Goal: Information Seeking & Learning: Learn about a topic

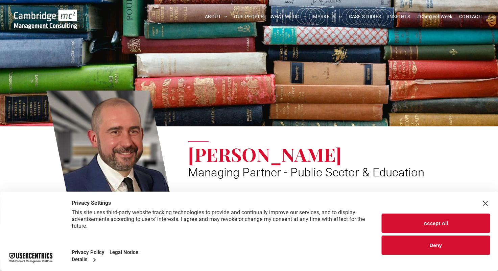
click at [442, 222] on button "Accept All" at bounding box center [436, 223] width 108 height 19
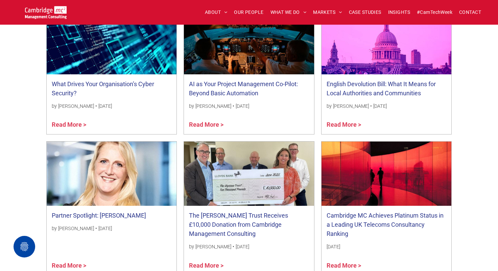
scroll to position [609, 0]
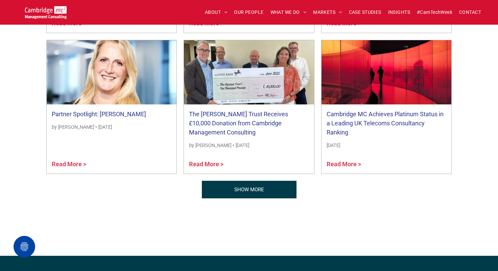
drag, startPoint x: 253, startPoint y: 190, endPoint x: 258, endPoint y: 190, distance: 5.8
click at [253, 190] on span "SHOW MORE" at bounding box center [249, 189] width 30 height 17
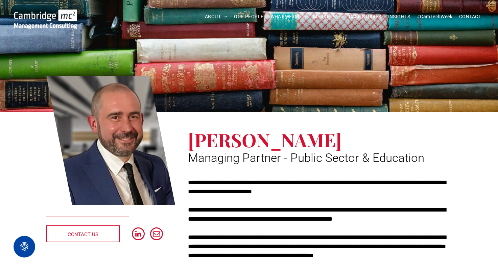
scroll to position [0, 0]
